Goal: Task Accomplishment & Management: Use online tool/utility

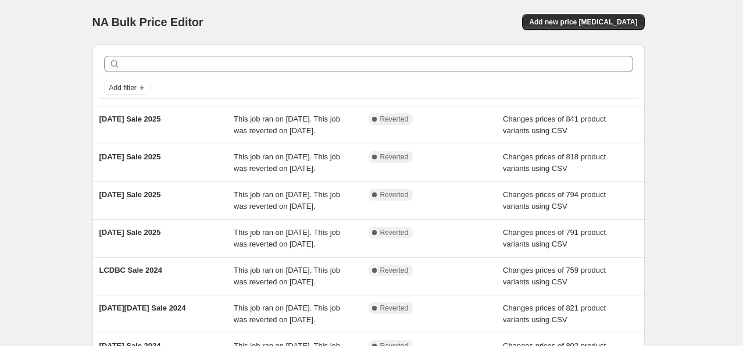
click at [588, 13] on div "NA Bulk Price Editor. This page is ready NA Bulk Price Editor Add new price [ME…" at bounding box center [368, 22] width 552 height 44
click at [588, 18] on span "Add new price [MEDICAL_DATA]" at bounding box center [583, 21] width 108 height 9
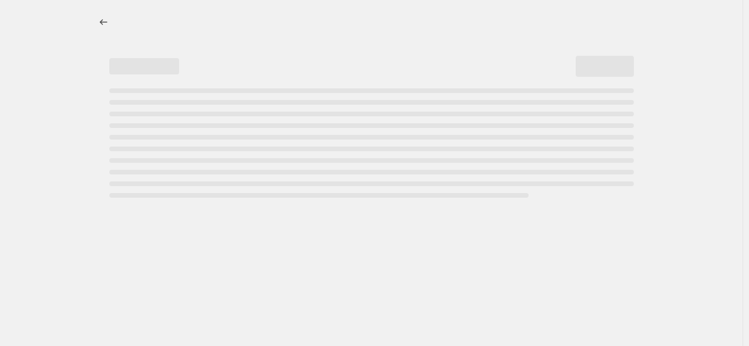
select select "percentage"
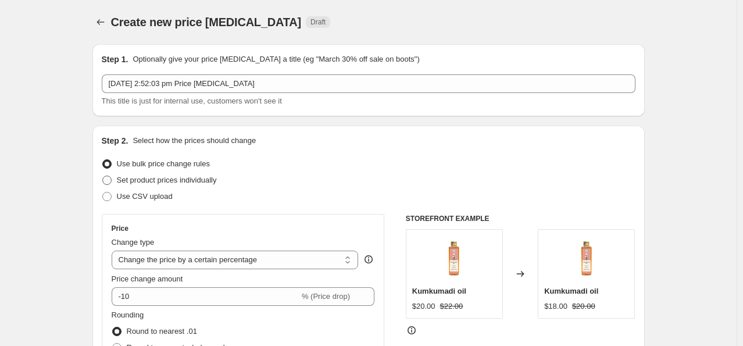
click at [152, 176] on span "Set product prices individually" at bounding box center [167, 180] width 100 height 9
click at [103, 176] on input "Set product prices individually" at bounding box center [102, 176] width 1 height 1
radio input "true"
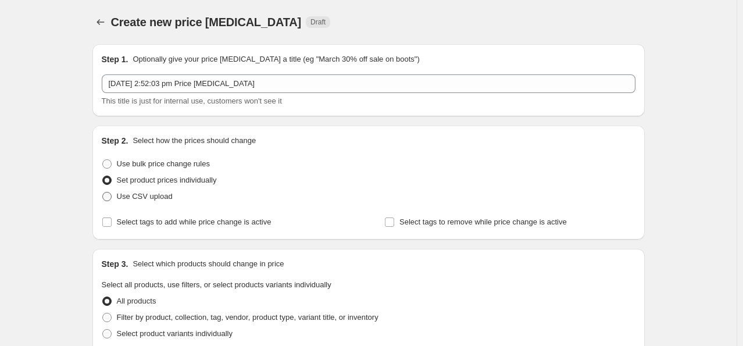
click at [142, 199] on span "Use CSV upload" at bounding box center [145, 196] width 56 height 9
click at [103, 192] on input "Use CSV upload" at bounding box center [102, 192] width 1 height 1
radio input "true"
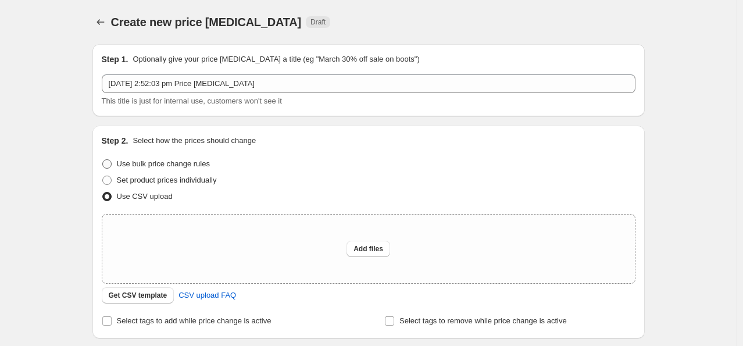
scroll to position [172, 0]
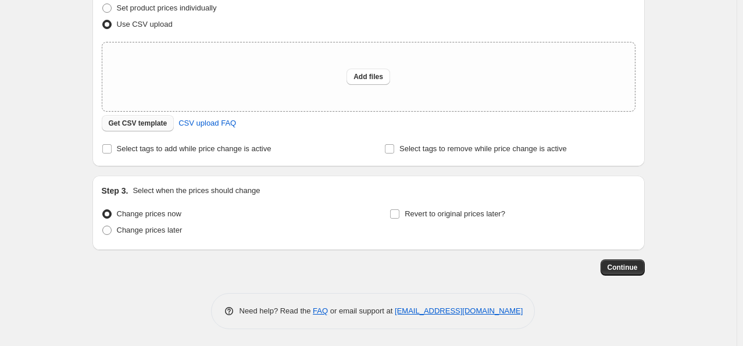
click at [146, 129] on button "Get CSV template" at bounding box center [138, 123] width 73 height 16
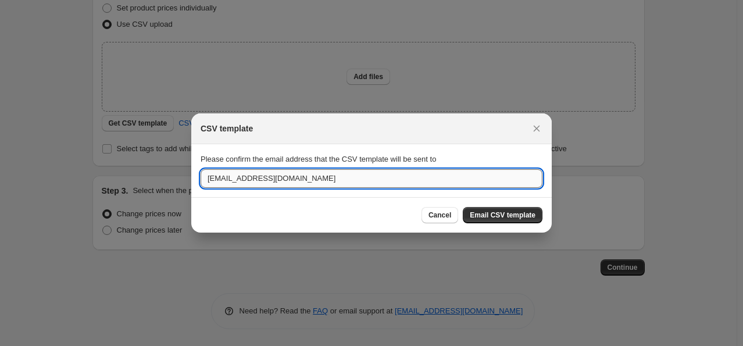
click at [414, 170] on input "[EMAIL_ADDRESS][DOMAIN_NAME]" at bounding box center [371, 178] width 342 height 19
type input "[EMAIL_ADDRESS][DOMAIN_NAME]"
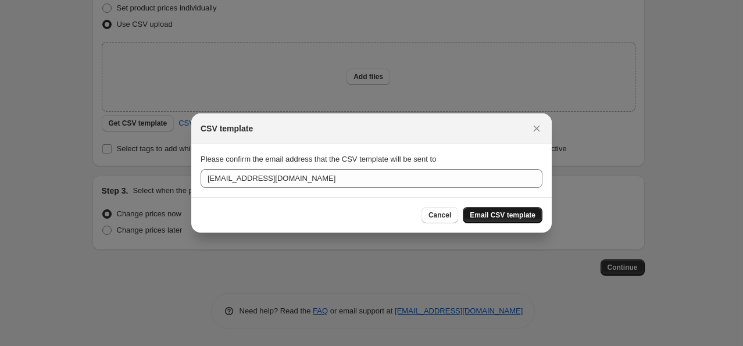
click at [503, 220] on button "Email CSV template" at bounding box center [503, 215] width 80 height 16
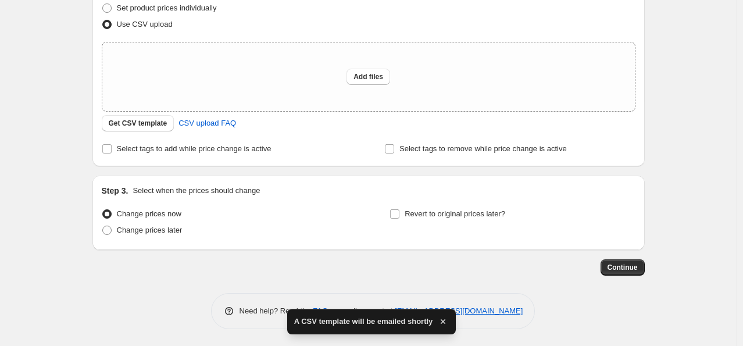
scroll to position [0, 0]
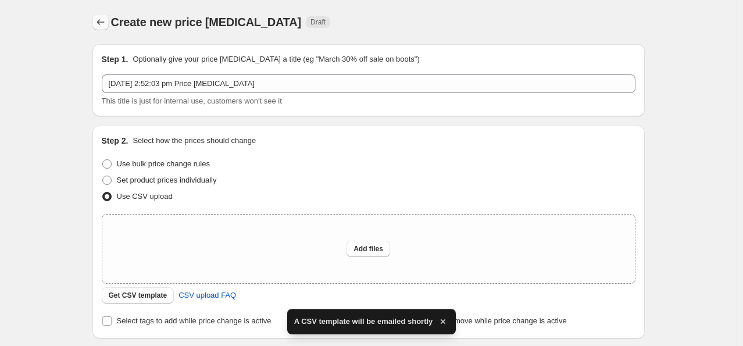
click at [99, 21] on icon "Price change jobs" at bounding box center [101, 22] width 12 height 12
